Goal: Information Seeking & Learning: Understand process/instructions

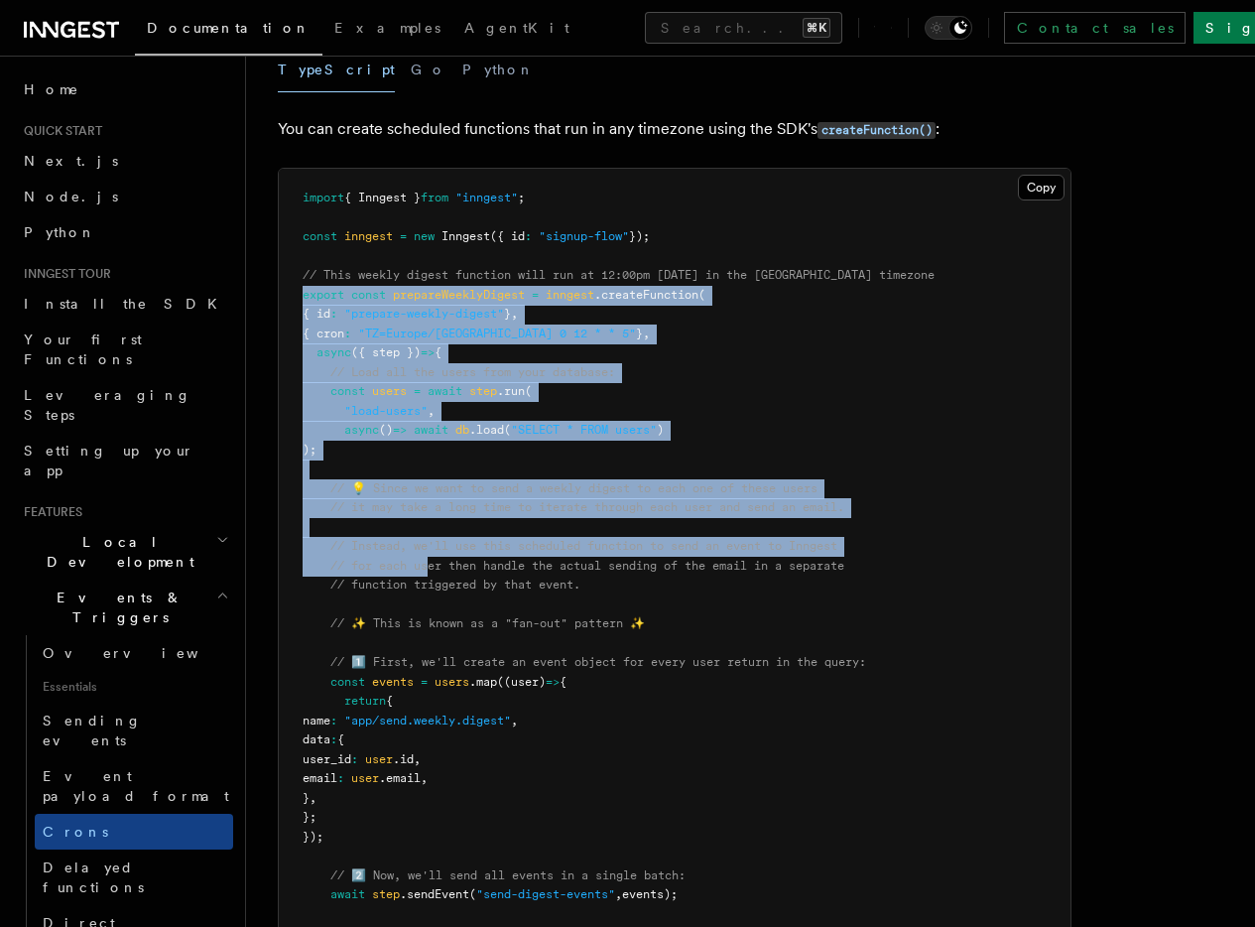
scroll to position [227, 0]
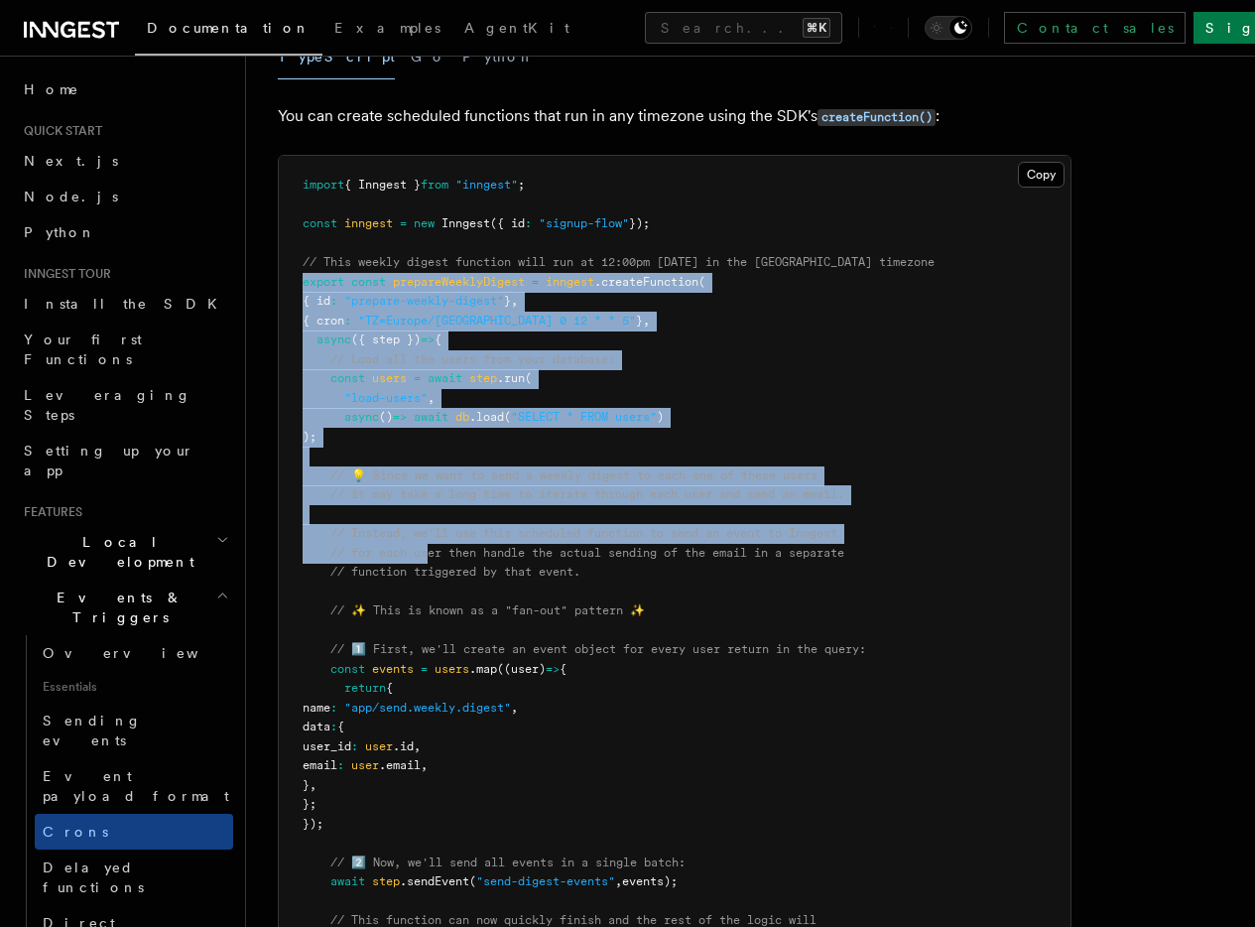
drag, startPoint x: 302, startPoint y: 367, endPoint x: 441, endPoint y: 815, distance: 468.6
click at [441, 817] on pre "import { Inngest } from "inngest" ; const inngest = new Inngest ({ id : "signup…" at bounding box center [675, 766] width 792 height 1221
copy code "export const prepareWeeklyDigest = inngest .createFunction ( { id : "prepare-we…"
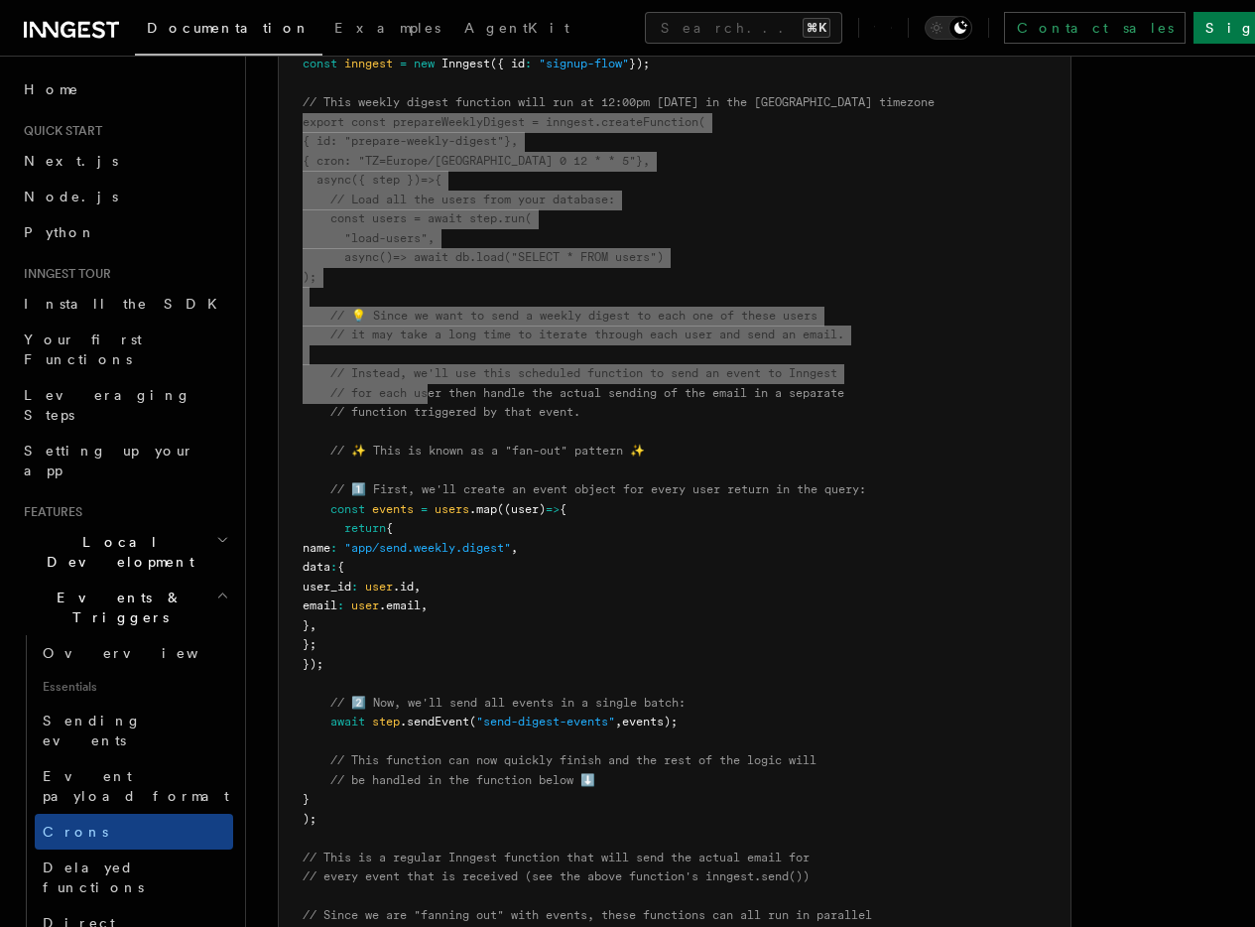
scroll to position [489, 0]
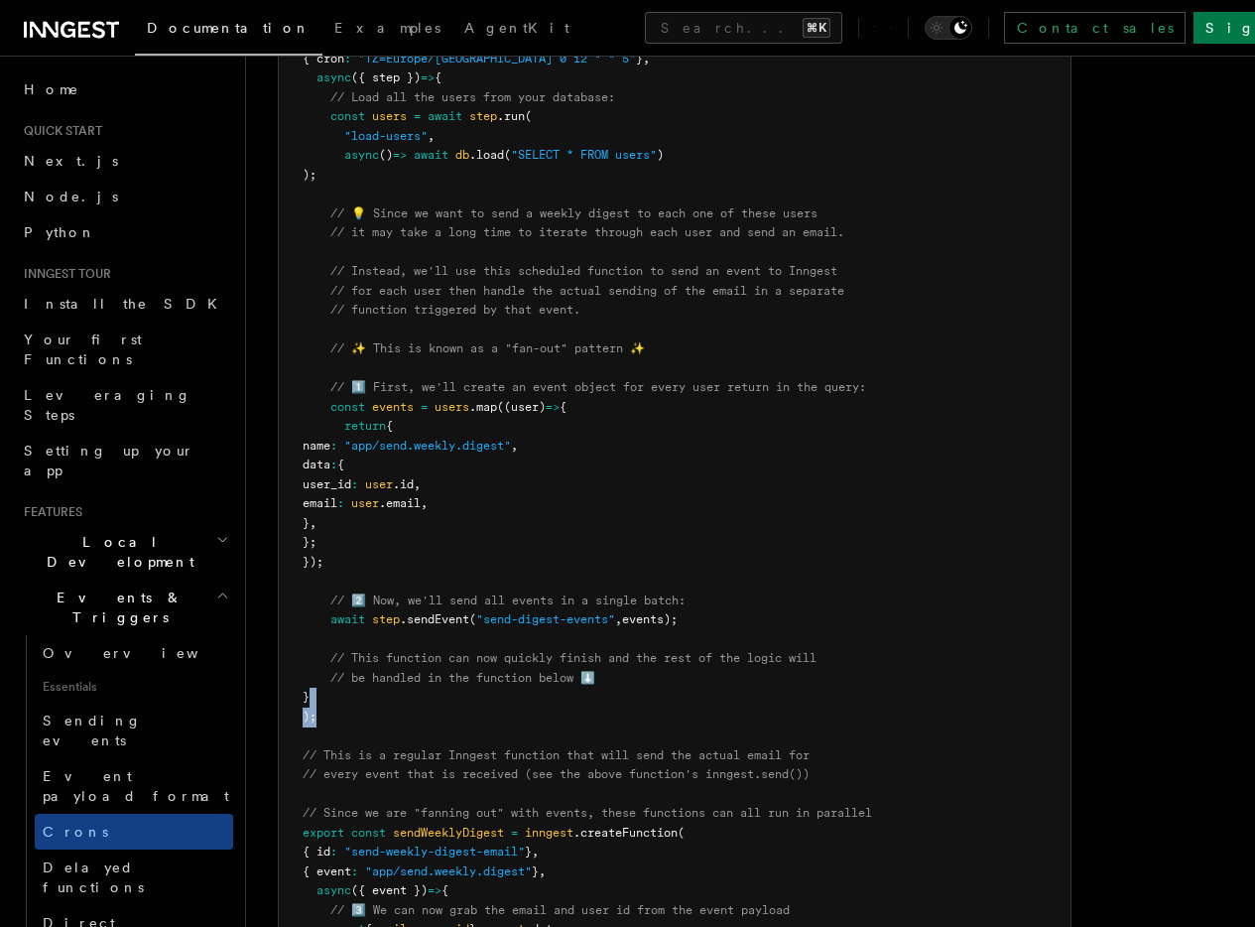
drag, startPoint x: 334, startPoint y: 722, endPoint x: 311, endPoint y: 696, distance: 35.8
click at [311, 696] on pre "import { Inngest } from "inngest" ; const inngest = new Inngest ({ id : "signup…" at bounding box center [675, 504] width 792 height 1221
copy code "} );"
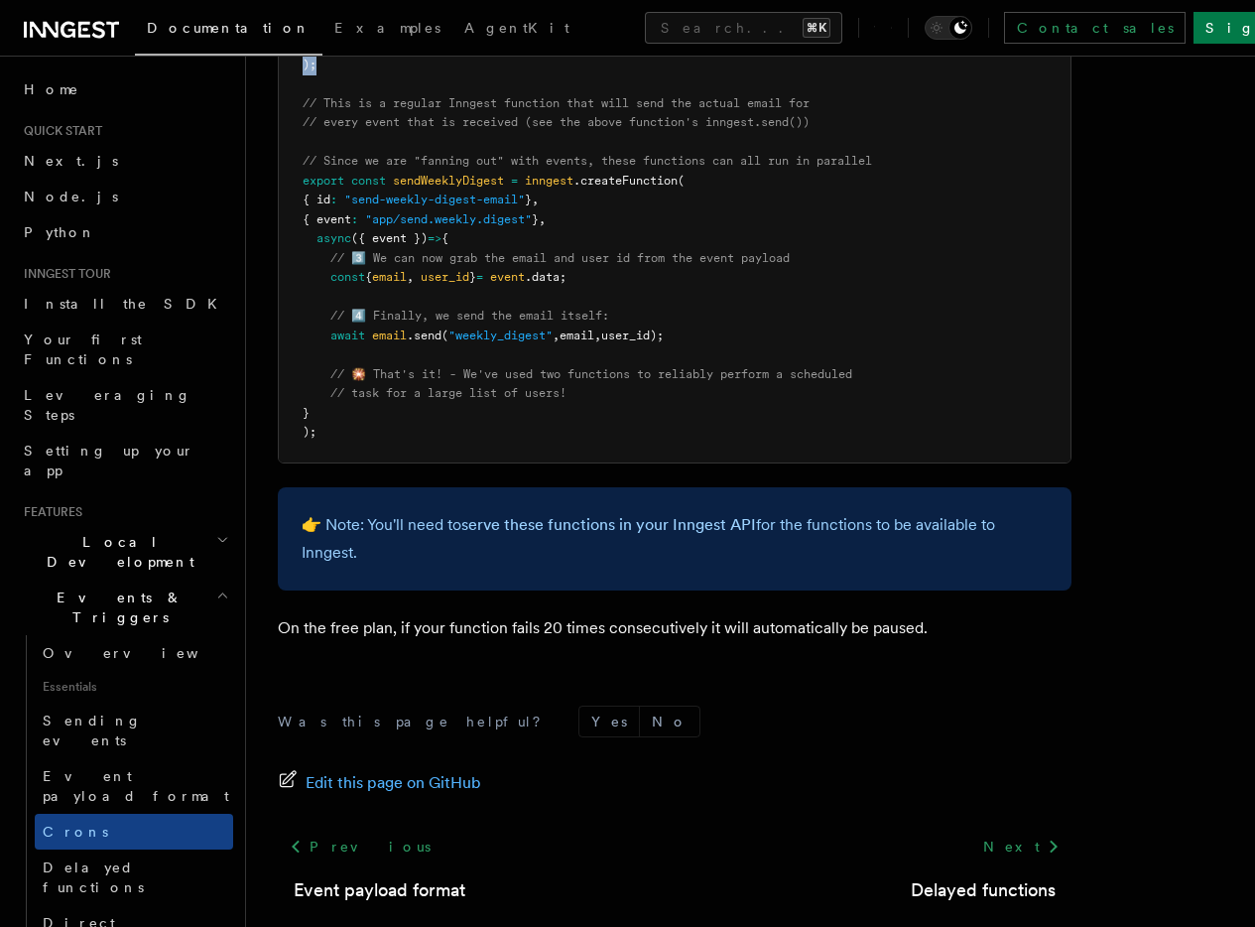
scroll to position [0, 0]
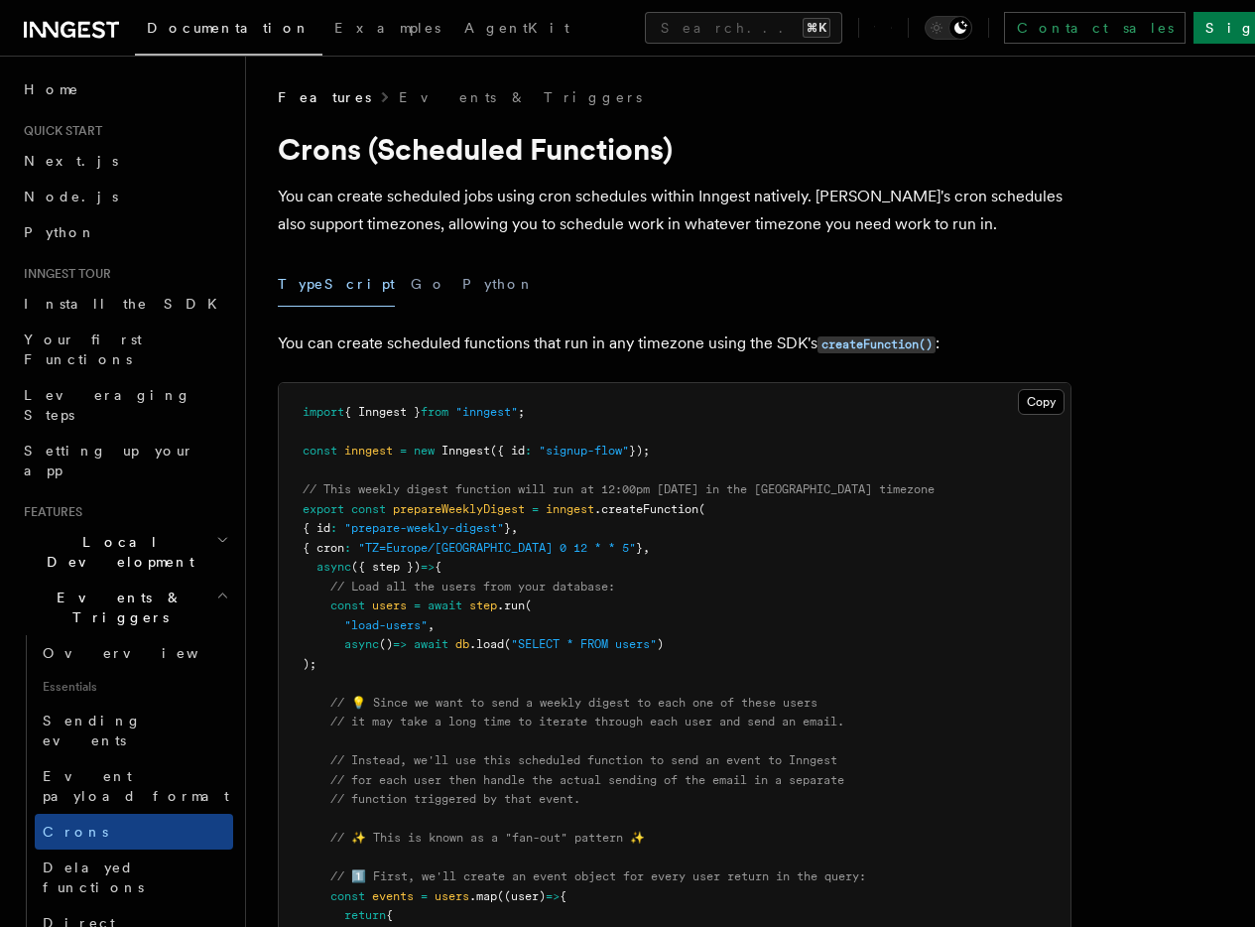
click at [362, 644] on span "async" at bounding box center [361, 644] width 35 height 14
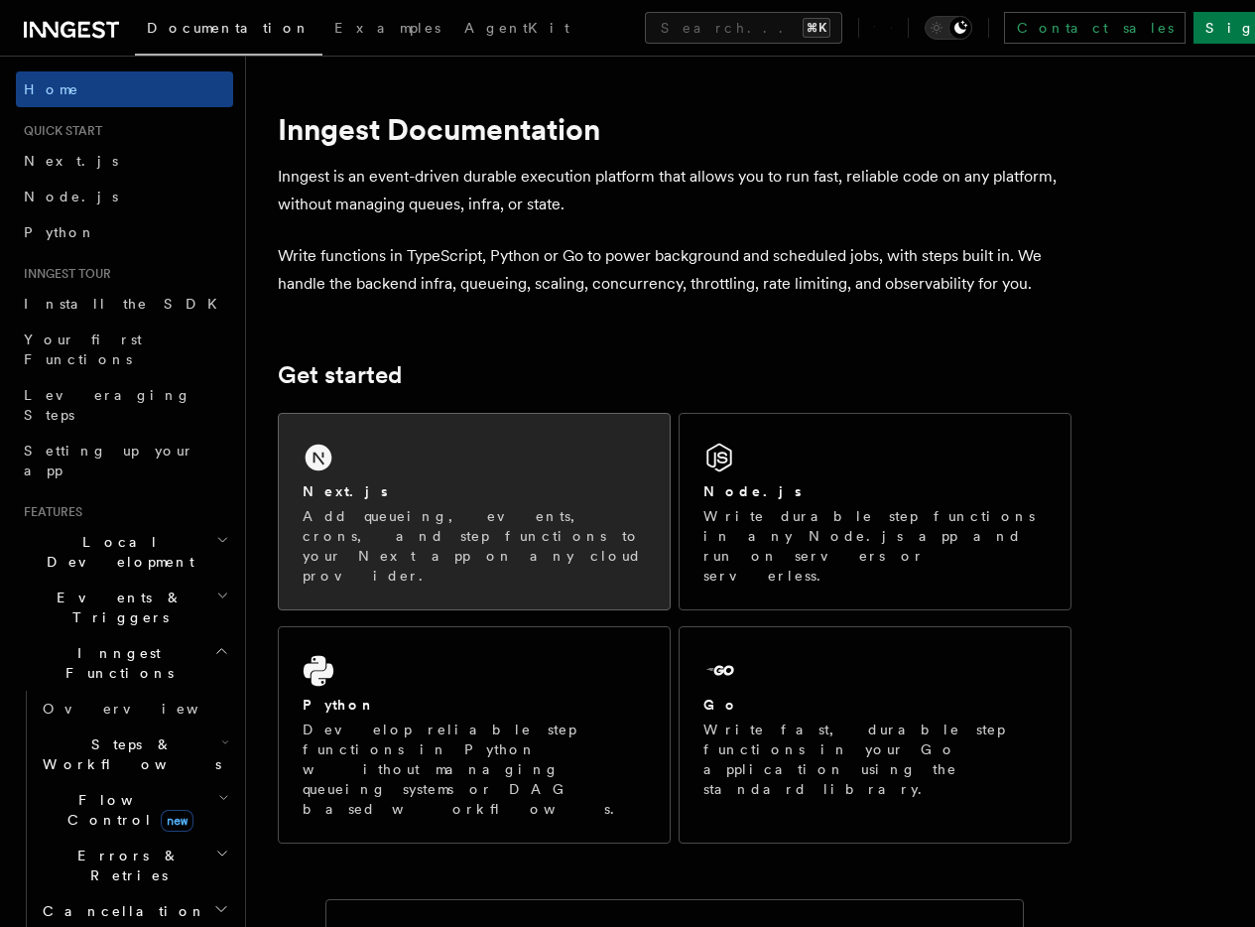
click at [436, 502] on div "Next.js" at bounding box center [474, 491] width 343 height 21
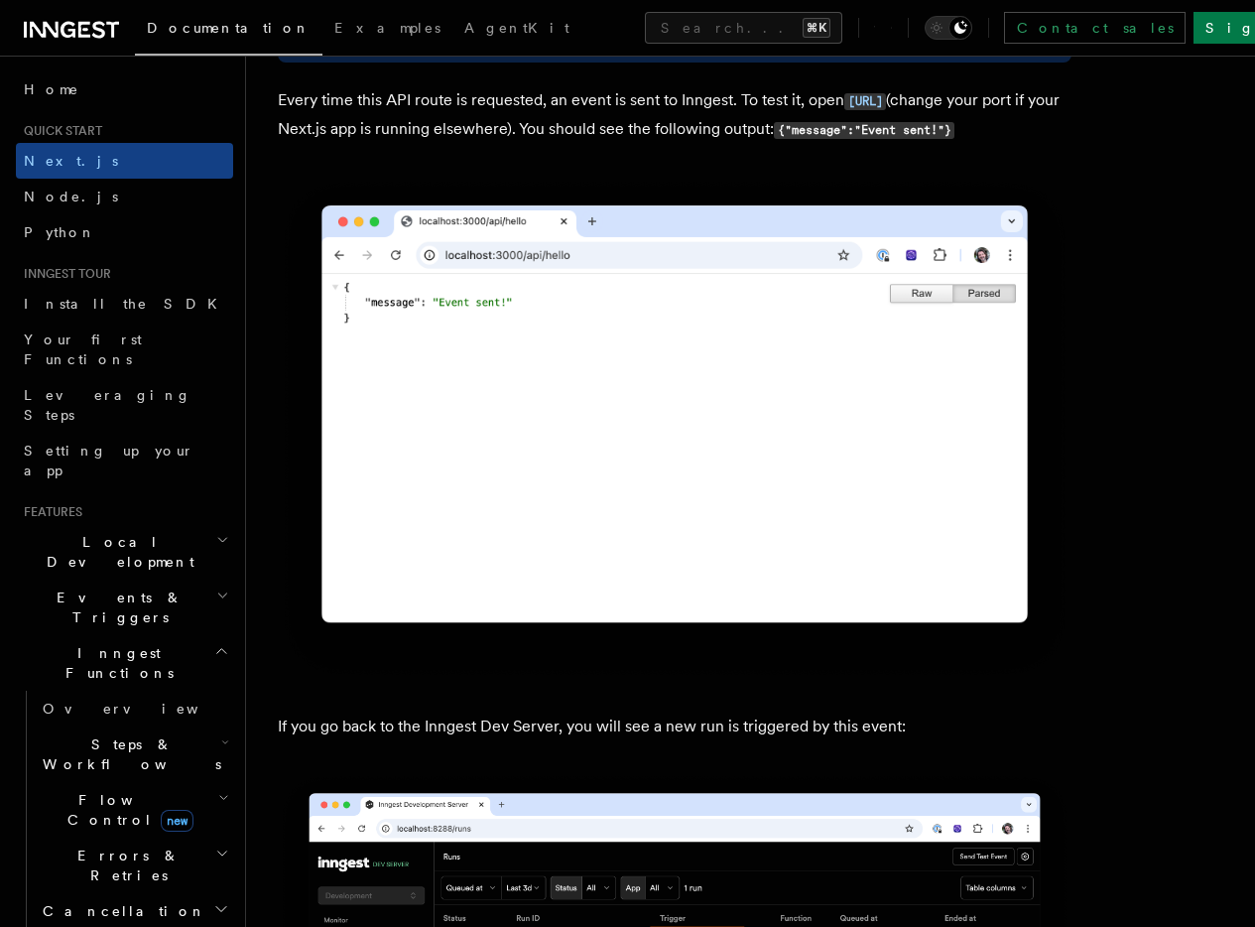
scroll to position [11713, 0]
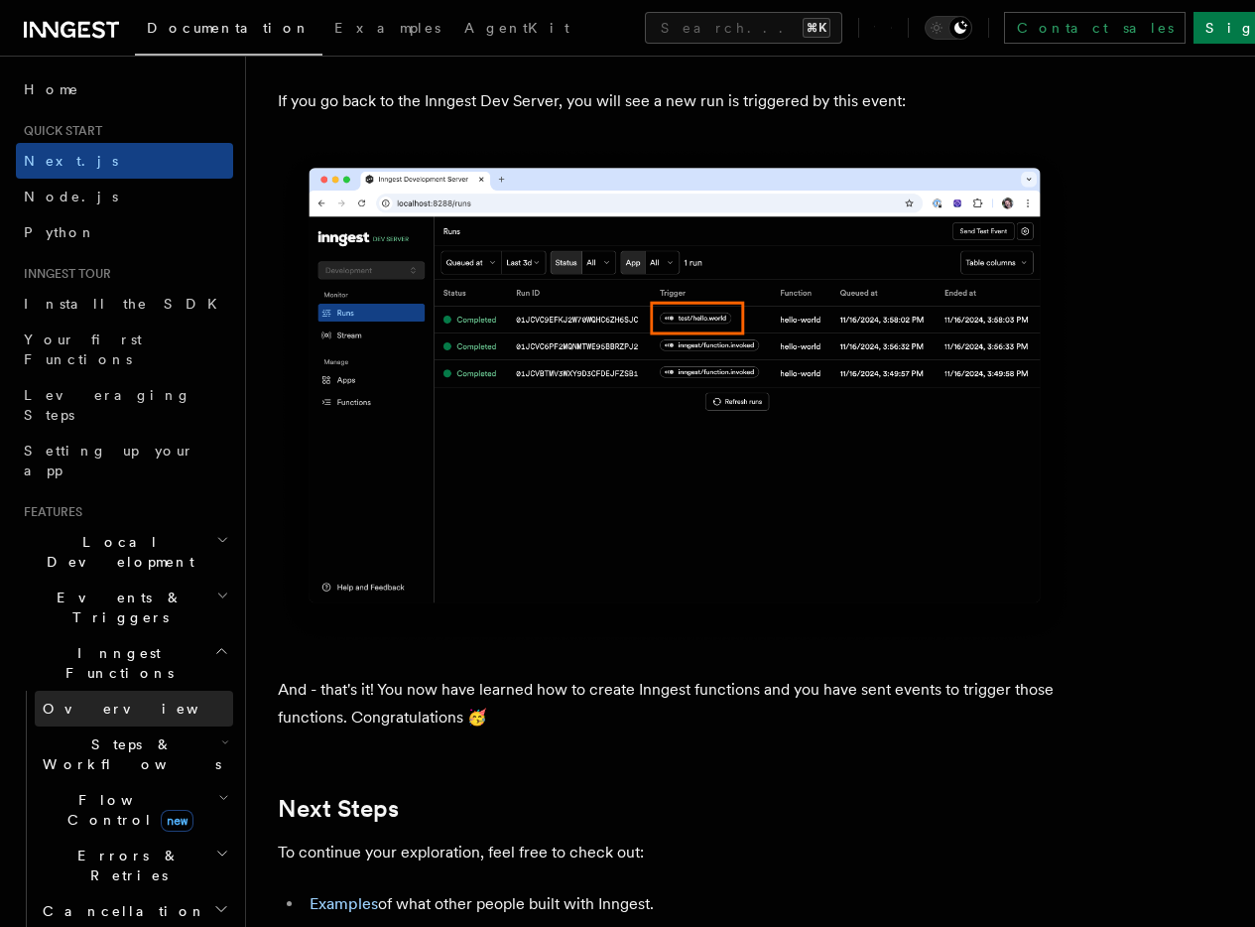
click at [160, 691] on link "Overview" at bounding box center [134, 709] width 198 height 36
